Goal: Task Accomplishment & Management: Manage account settings

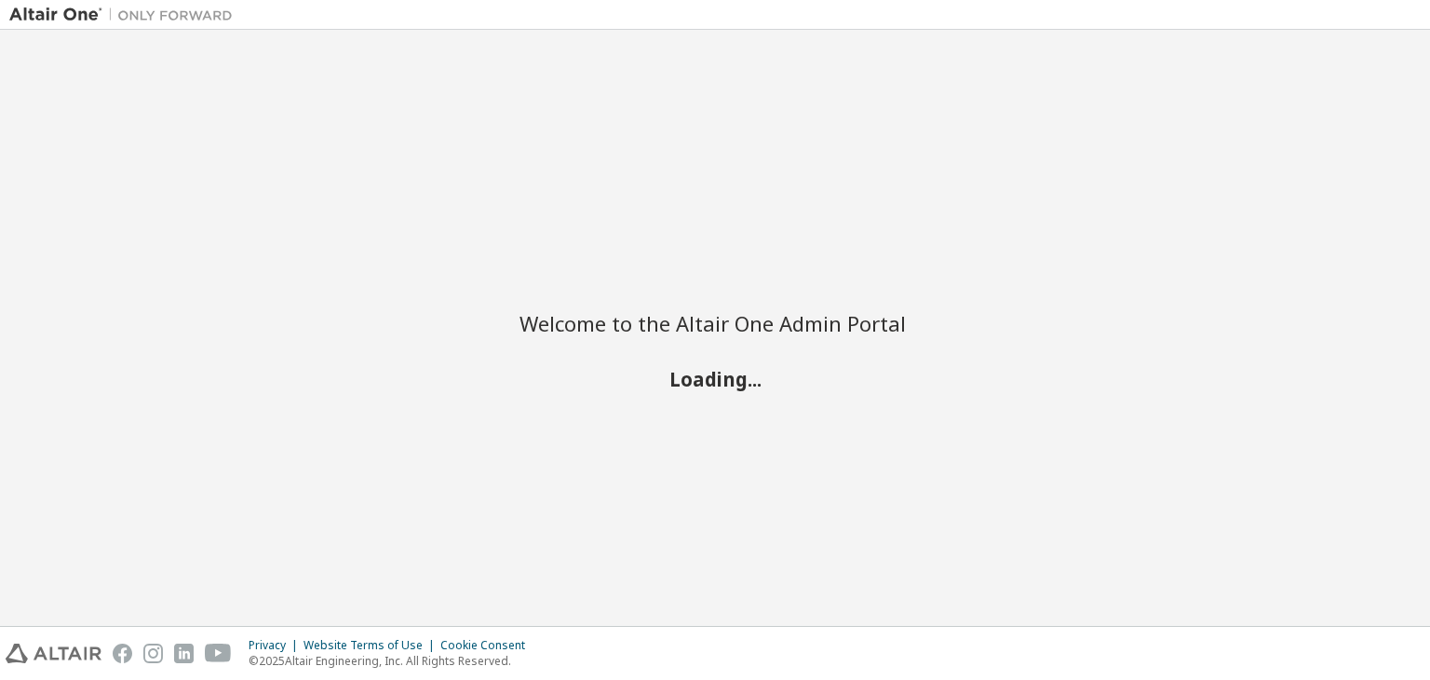
click at [826, 243] on div "Welcome to the Altair One Admin Portal Loading..." at bounding box center [715, 327] width 1412 height 577
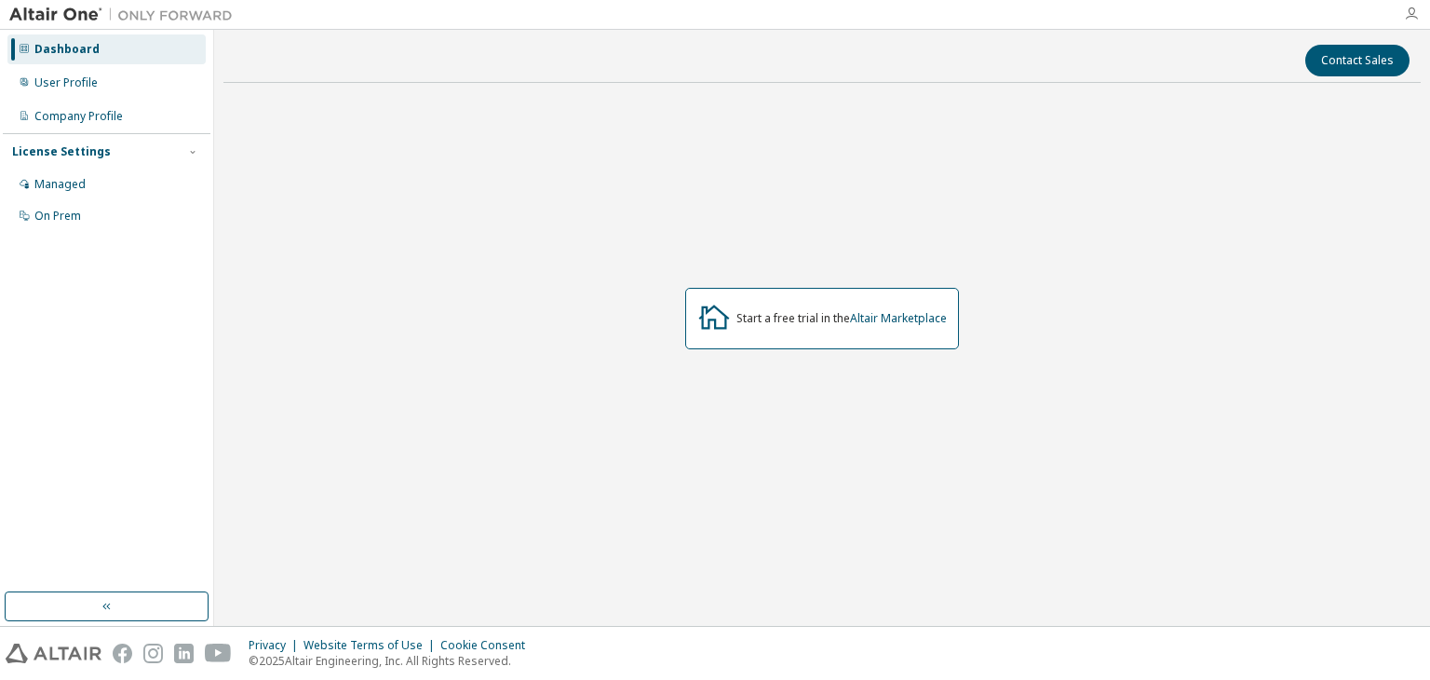
click at [1416, 14] on icon "button" at bounding box center [1411, 14] width 15 height 15
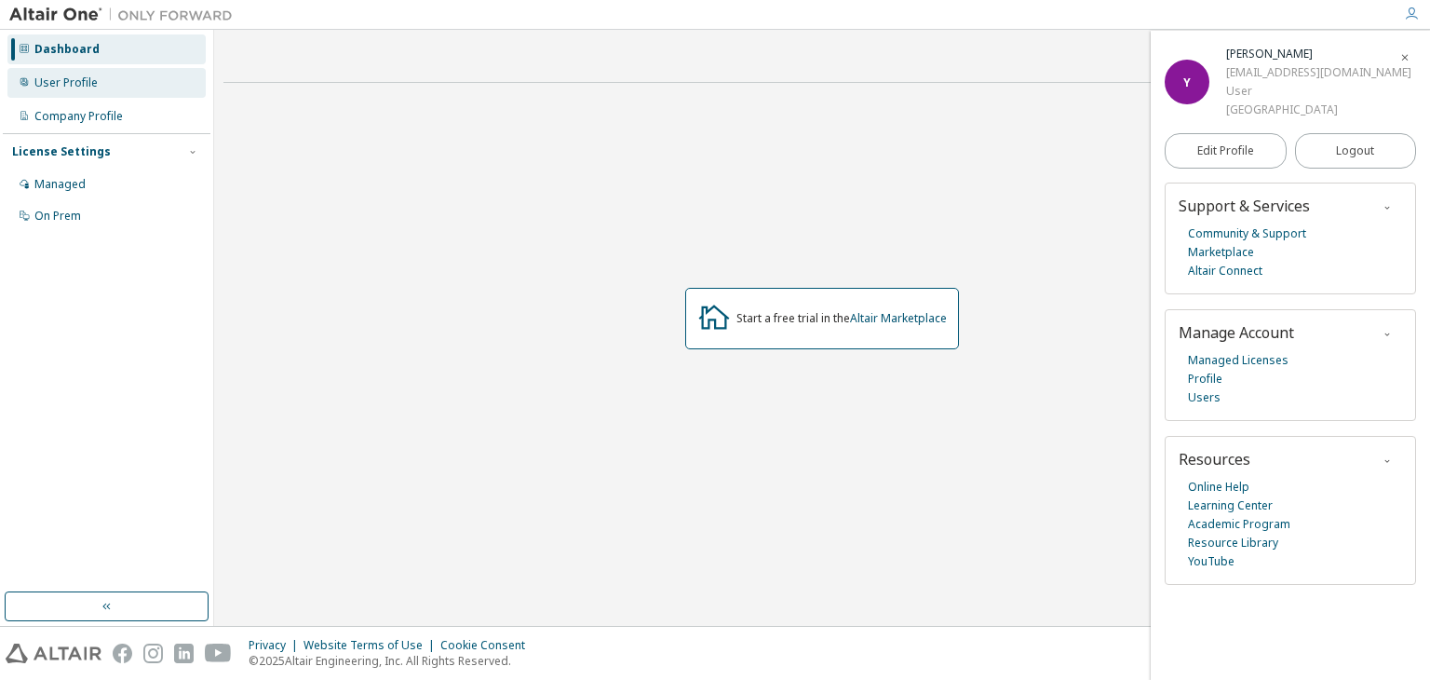
click at [145, 85] on div "User Profile" at bounding box center [106, 83] width 198 height 30
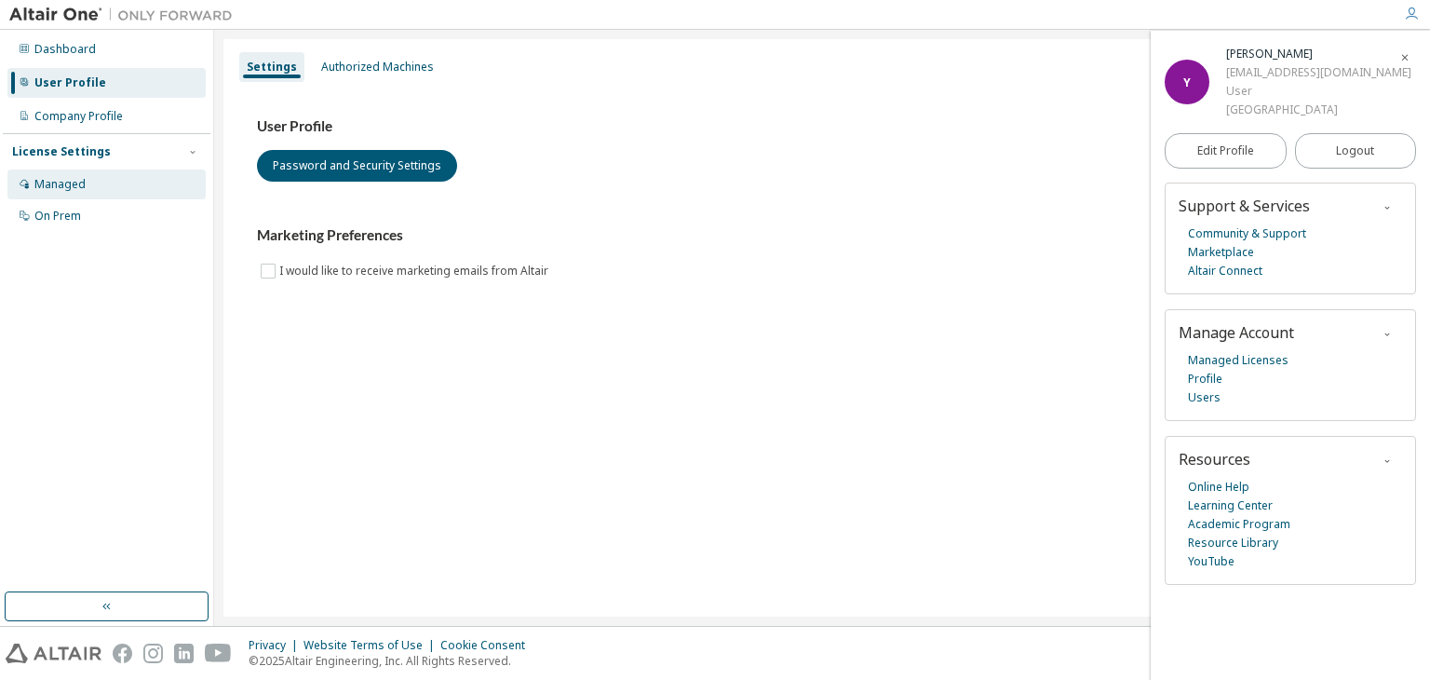
click at [115, 190] on div "Managed" at bounding box center [106, 184] width 198 height 30
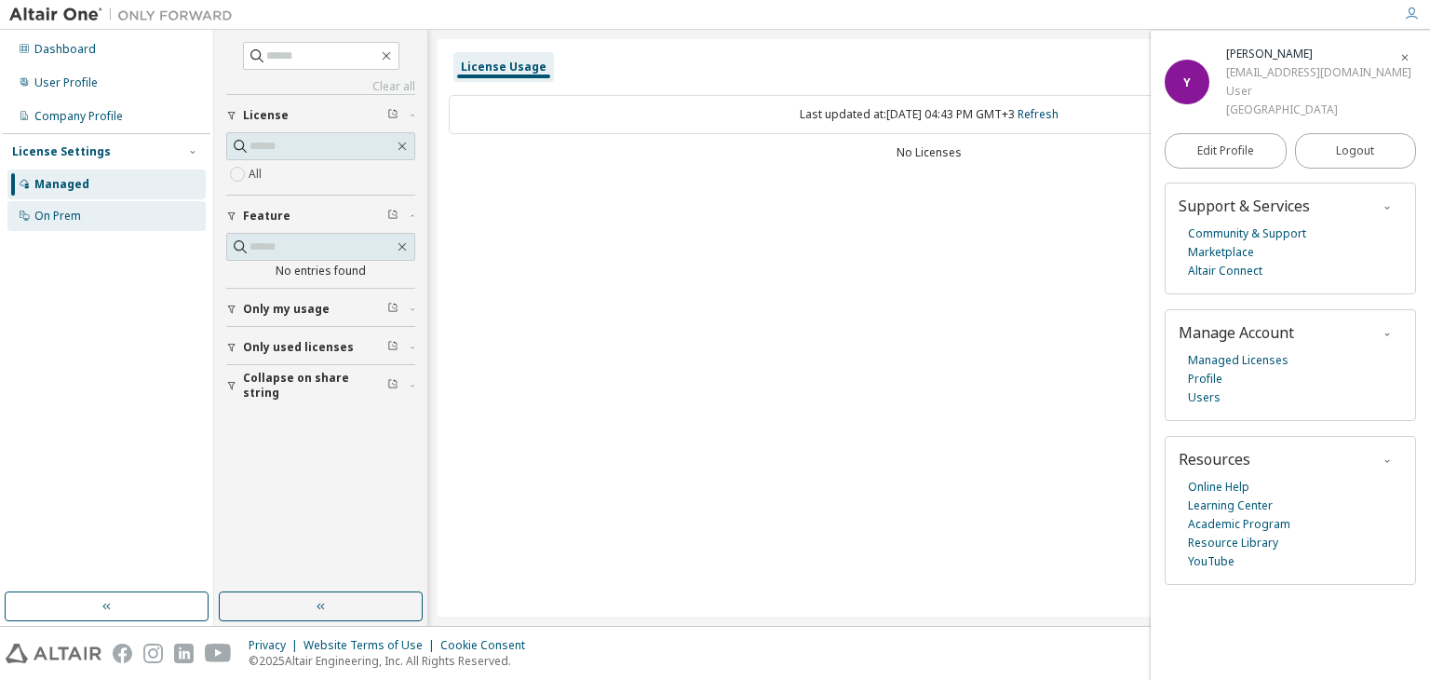
click at [97, 206] on div "On Prem" at bounding box center [106, 216] width 198 height 30
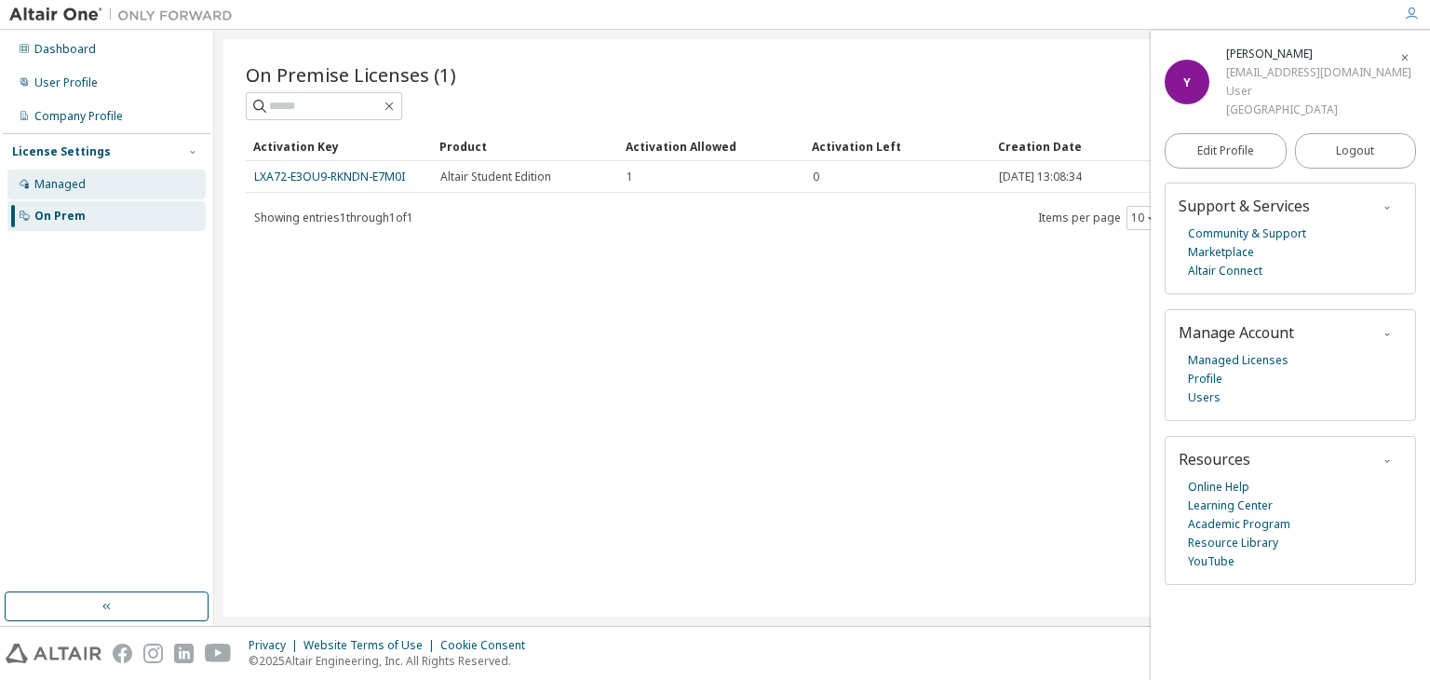
click at [127, 187] on div "Managed" at bounding box center [106, 184] width 198 height 30
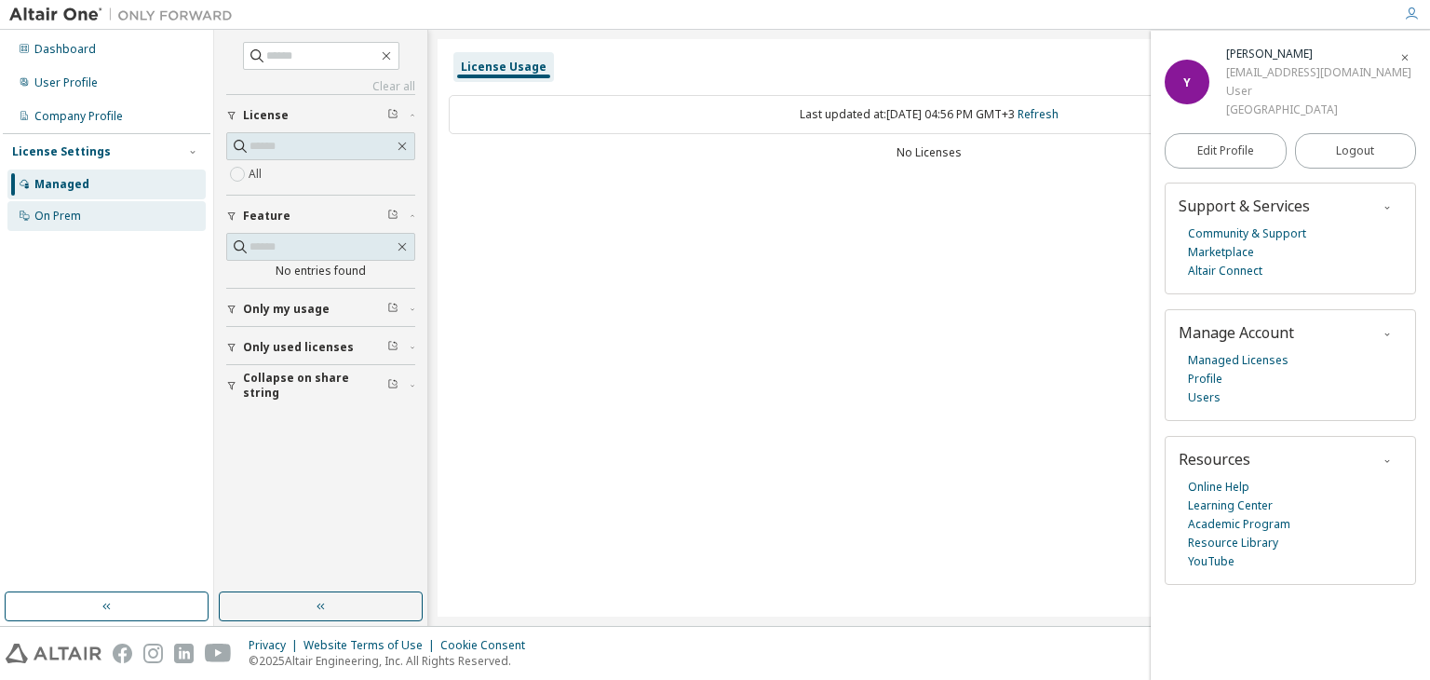
click at [112, 223] on div "On Prem" at bounding box center [106, 216] width 198 height 30
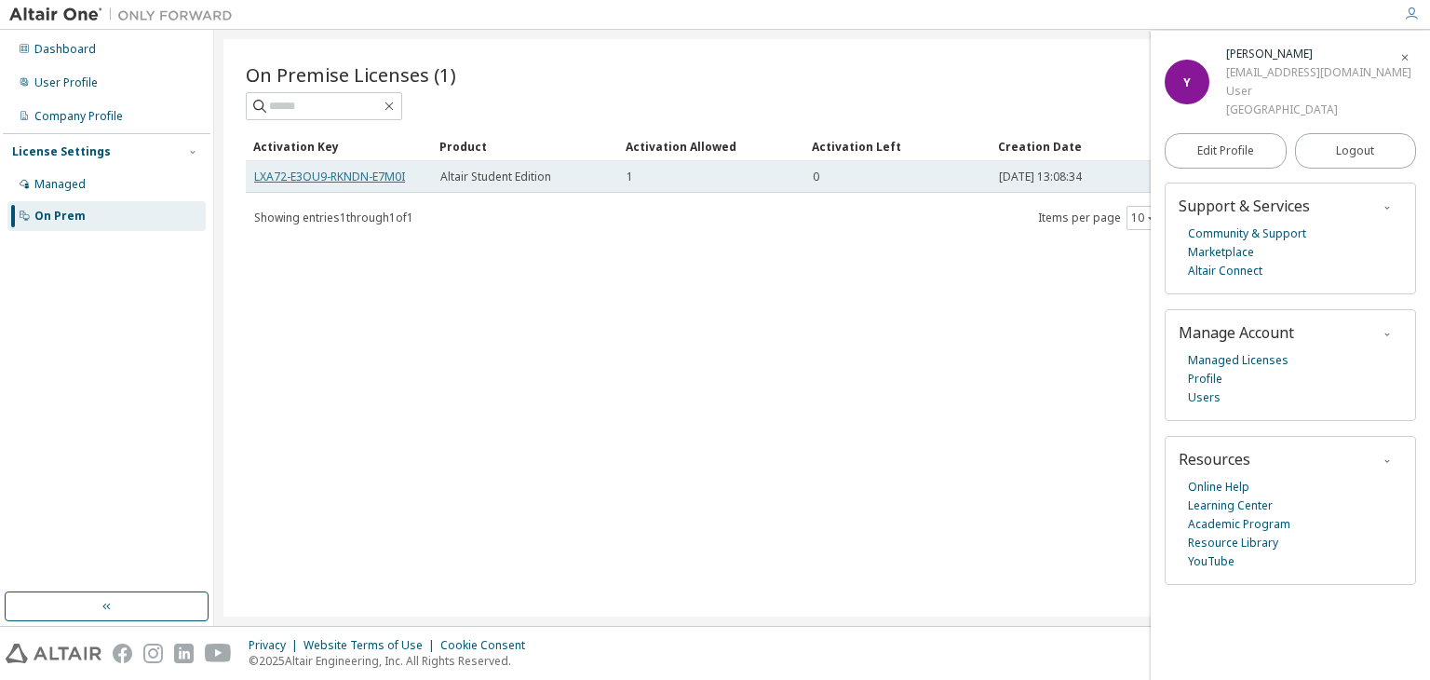
click at [334, 175] on link "LXA72-E3OU9-RKNDN-E7M0I" at bounding box center [329, 177] width 151 height 16
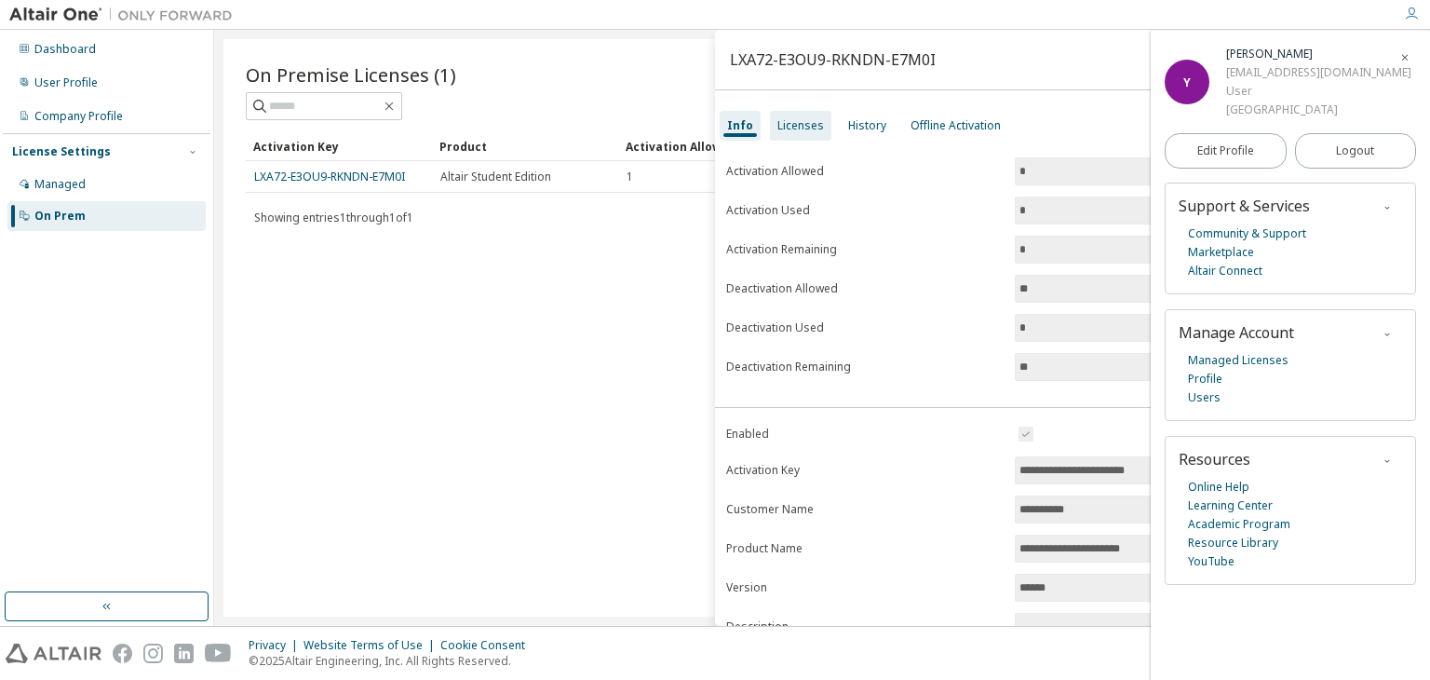
click at [794, 133] on div "Licenses" at bounding box center [800, 126] width 61 height 30
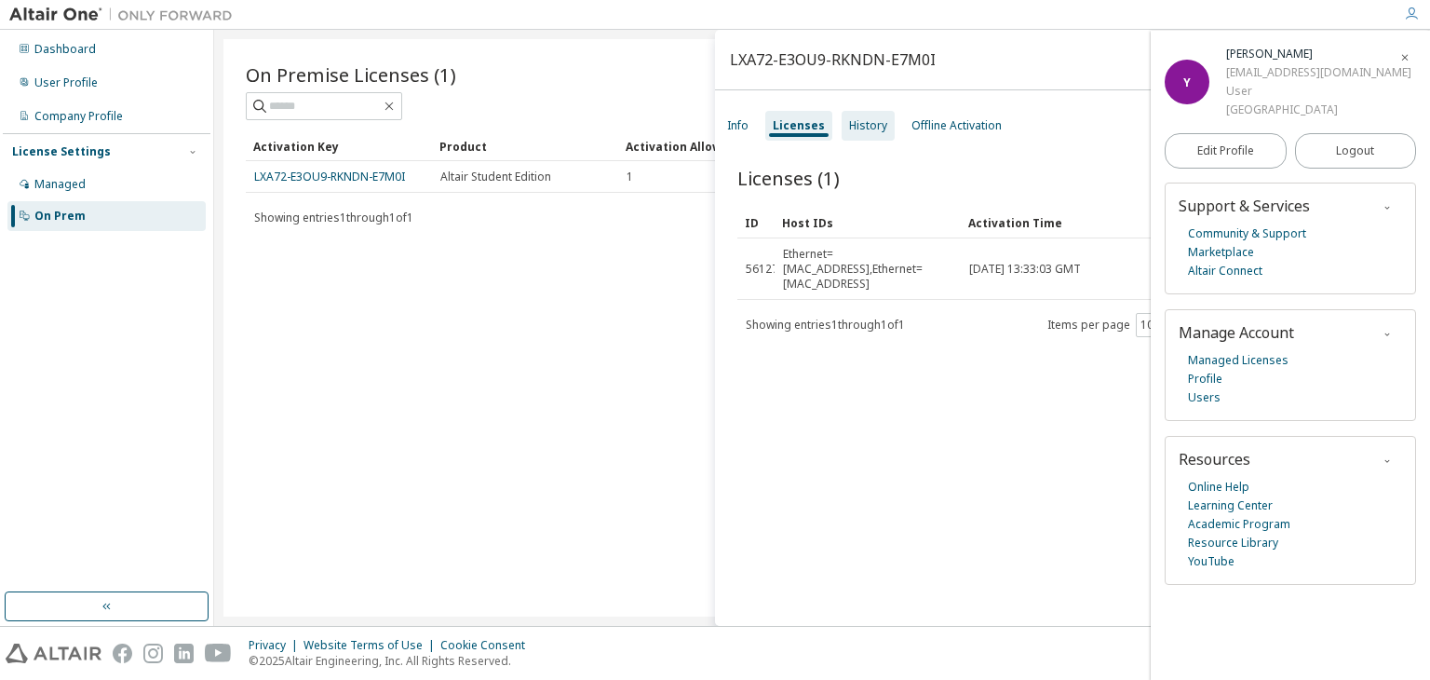
click at [864, 132] on div "History" at bounding box center [868, 125] width 38 height 15
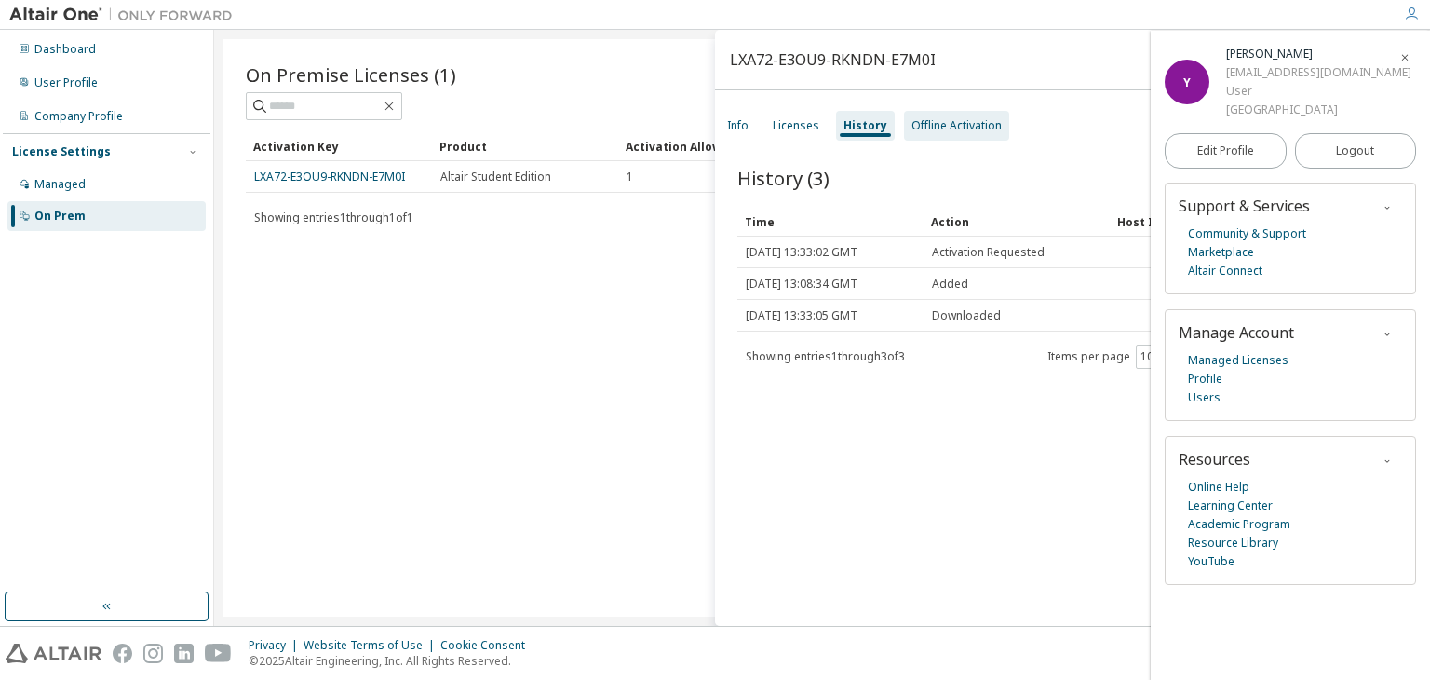
click at [931, 118] on div "Offline Activation" at bounding box center [957, 125] width 90 height 15
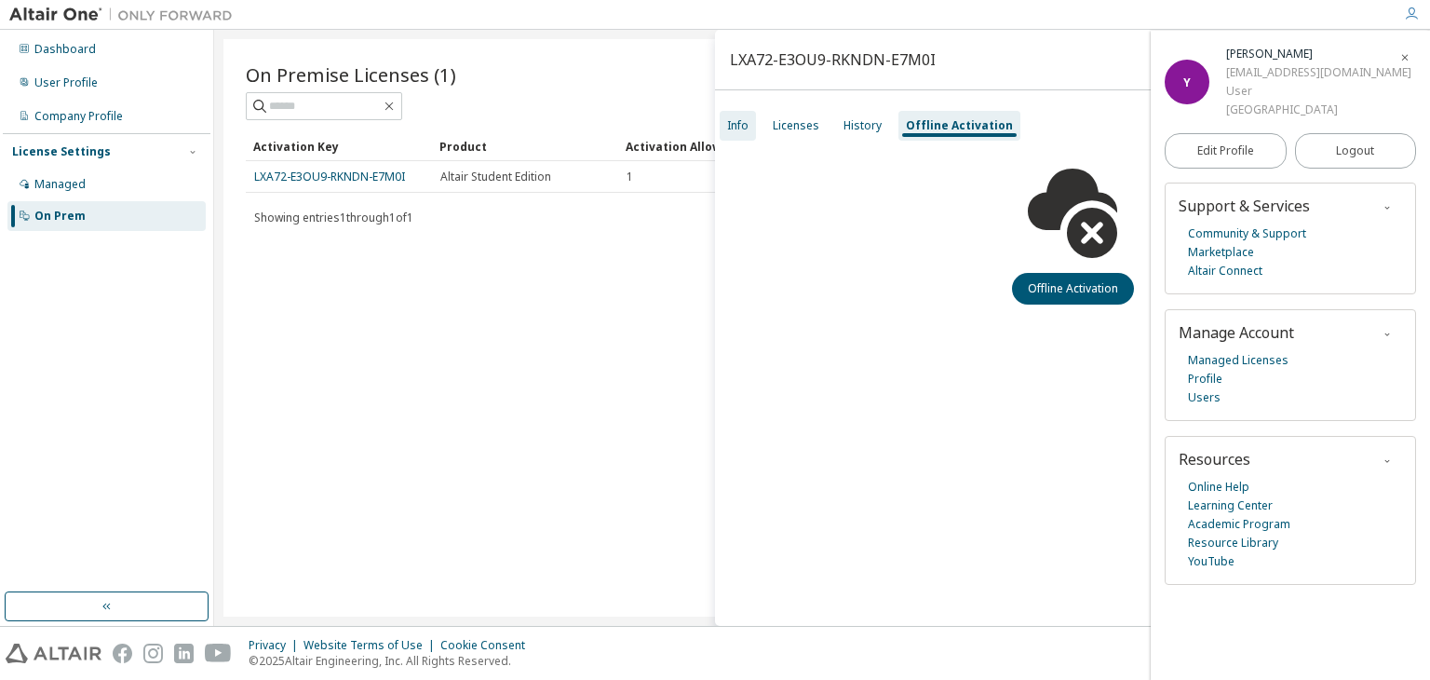
click at [733, 132] on div "Info" at bounding box center [737, 125] width 21 height 15
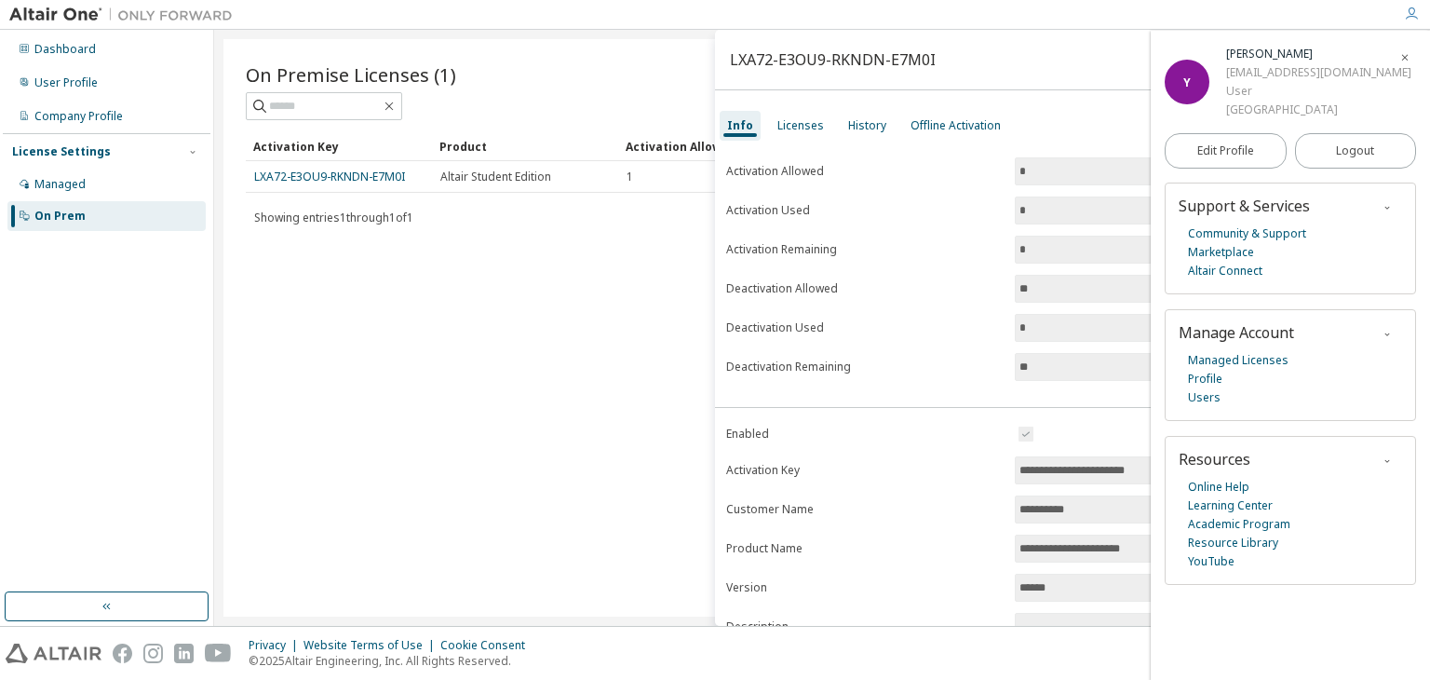
scroll to position [173, 0]
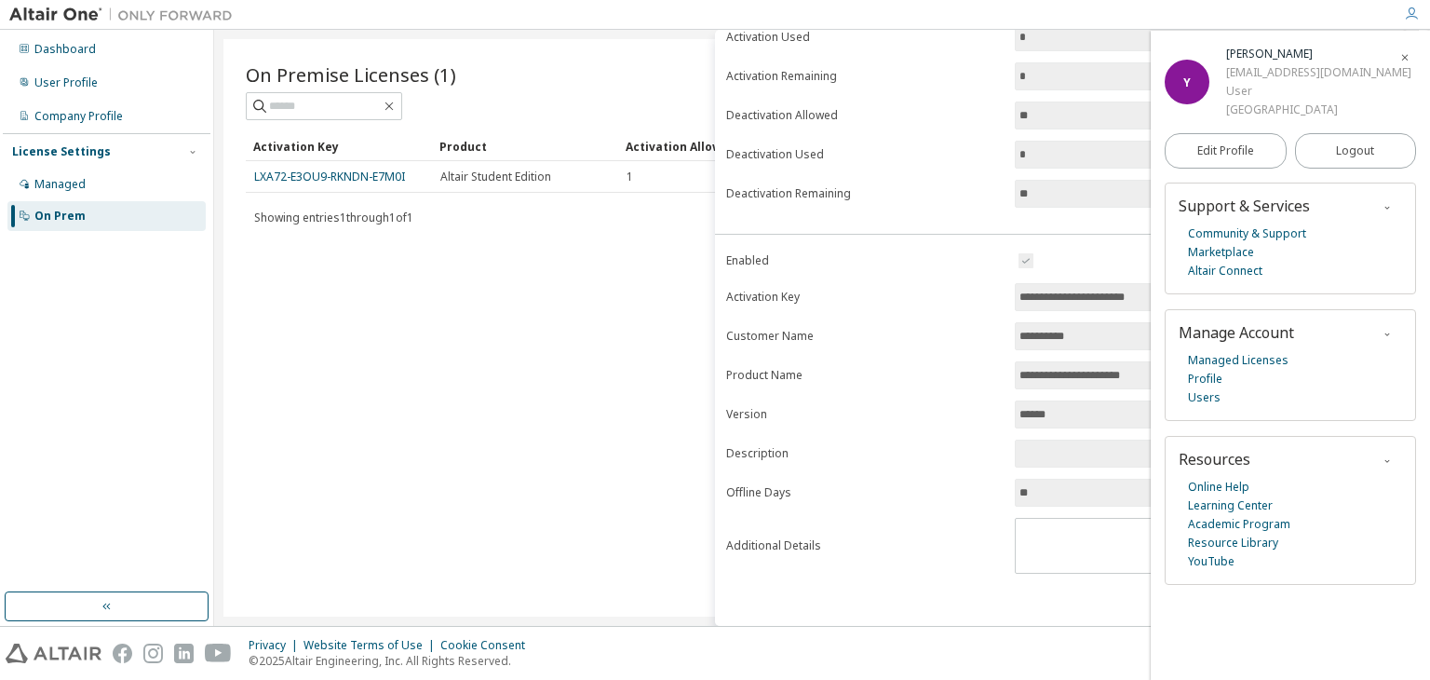
click at [653, 419] on div "On Premise Licenses (1) Clear Load Save Save As Field Operator Value Select fil…" at bounding box center [821, 327] width 1197 height 577
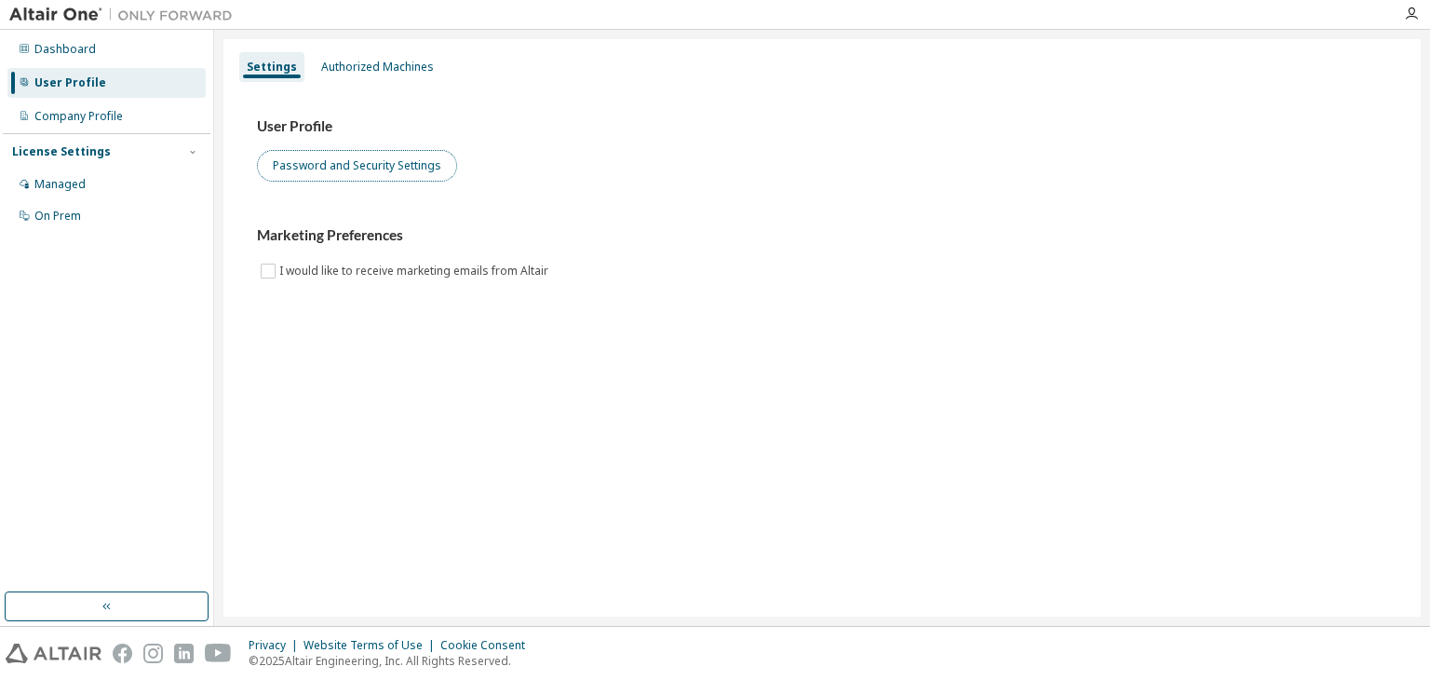
click at [273, 163] on button "Password and Security Settings" at bounding box center [357, 166] width 200 height 32
